Goal: Go to known website: Access a specific website the user already knows

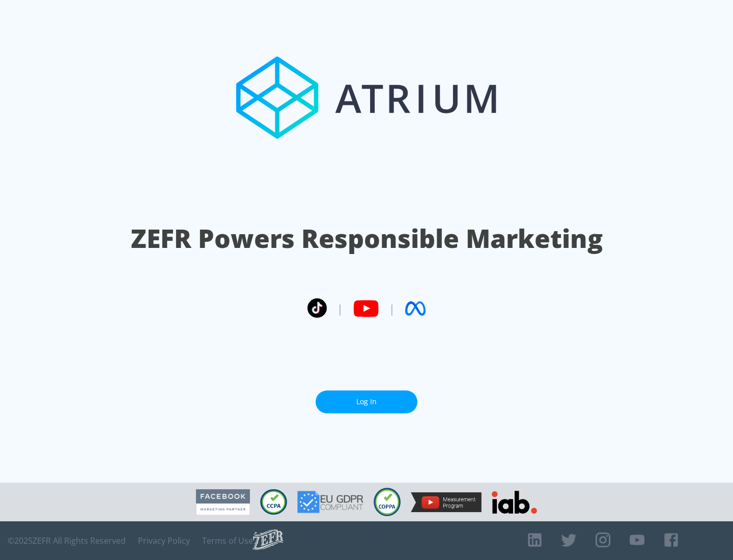
click at [367, 402] on link "Log In" at bounding box center [367, 402] width 102 height 23
